Goal: Task Accomplishment & Management: Manage account settings

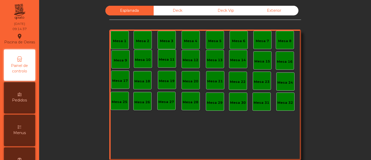
click at [174, 8] on div "Deck" at bounding box center [178, 11] width 48 height 10
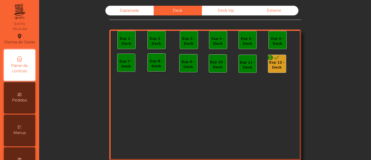
click at [273, 61] on div "monetization_on done" at bounding box center [273, 58] width 13 height 8
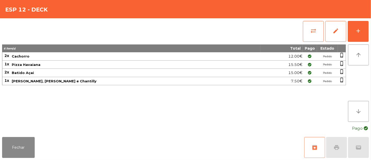
click at [317, 143] on button "archive" at bounding box center [314, 147] width 21 height 21
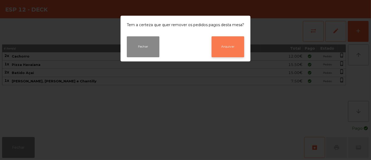
click at [231, 50] on button "Arquivar" at bounding box center [227, 46] width 33 height 21
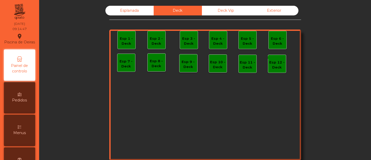
click at [221, 9] on div "Deck Vip" at bounding box center [226, 11] width 48 height 10
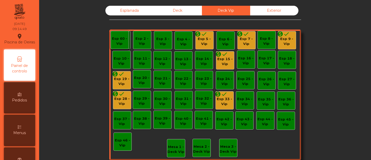
click at [201, 41] on div "Esp 5 - Vip" at bounding box center [205, 41] width 18 height 10
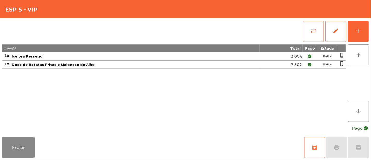
click at [315, 144] on span "archive" at bounding box center [314, 147] width 6 height 6
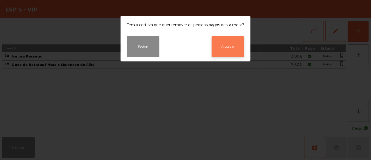
click at [227, 48] on button "Arquivar" at bounding box center [227, 46] width 33 height 21
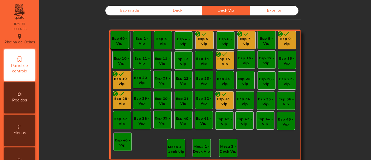
click at [243, 39] on div "Esp 7 - Vip" at bounding box center [247, 41] width 18 height 10
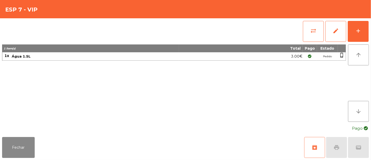
click at [316, 146] on span "archive" at bounding box center [314, 147] width 6 height 6
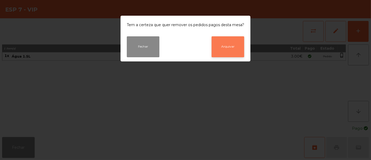
click at [232, 49] on button "Arquivar" at bounding box center [227, 46] width 33 height 21
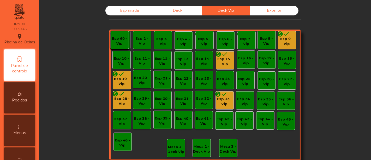
click at [282, 39] on div "Esp 9 - Vip" at bounding box center [287, 41] width 18 height 10
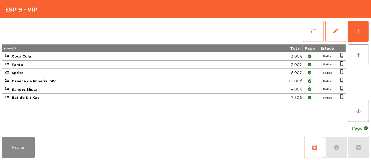
click at [313, 142] on button "archive" at bounding box center [314, 147] width 21 height 21
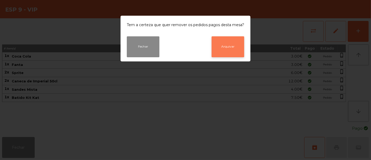
click at [220, 40] on button "Arquivar" at bounding box center [227, 46] width 33 height 21
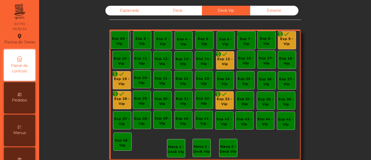
click at [222, 57] on icon "done" at bounding box center [225, 54] width 6 height 6
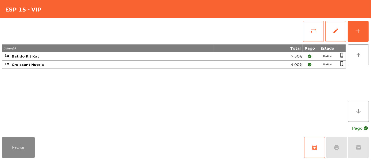
click at [311, 144] on button "archive" at bounding box center [314, 147] width 21 height 21
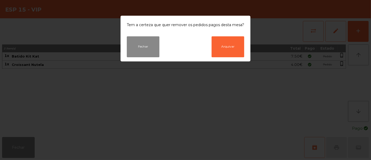
click at [311, 144] on ngb-modal-window "Tem a certeza que quer remover os pedidos [PERSON_NAME] mesa? Fechar Arquivar" at bounding box center [185, 80] width 371 height 160
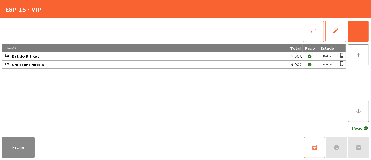
click at [312, 148] on span "archive" at bounding box center [314, 147] width 6 height 6
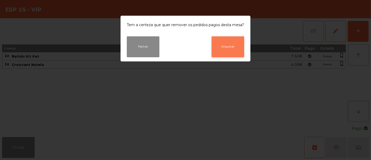
click at [223, 46] on button "Arquivar" at bounding box center [227, 46] width 33 height 21
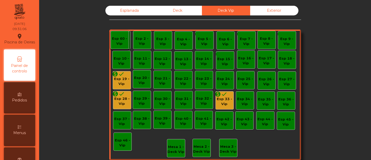
click at [122, 75] on div "monetization_on done Esp 19 - Vip" at bounding box center [122, 80] width 18 height 12
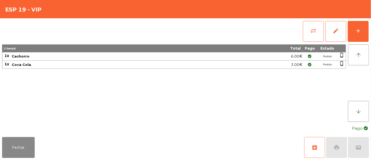
click at [313, 144] on span "archive" at bounding box center [314, 147] width 6 height 6
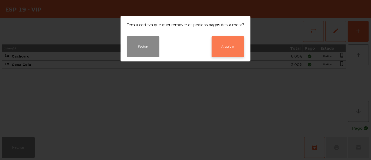
click at [212, 46] on button "Arquivar" at bounding box center [227, 46] width 33 height 21
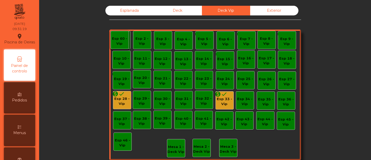
click at [119, 94] on icon "done" at bounding box center [122, 93] width 6 height 6
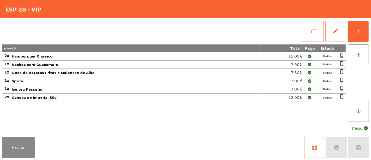
click at [311, 146] on span "archive" at bounding box center [314, 147] width 6 height 6
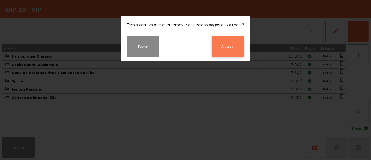
click at [228, 52] on button "Arquivar" at bounding box center [227, 46] width 33 height 21
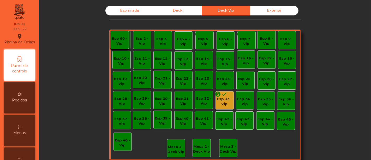
click at [217, 101] on div "Esp 33 - Vip" at bounding box center [225, 101] width 18 height 10
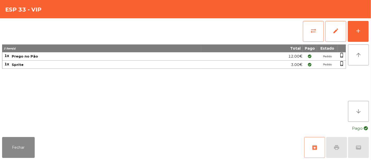
click at [316, 143] on button "archive" at bounding box center [314, 147] width 21 height 21
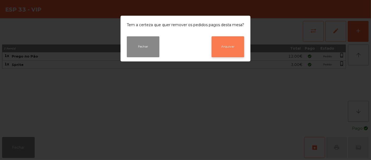
click at [220, 52] on button "Arquivar" at bounding box center [227, 46] width 33 height 21
